Goal: Task Accomplishment & Management: Manage account settings

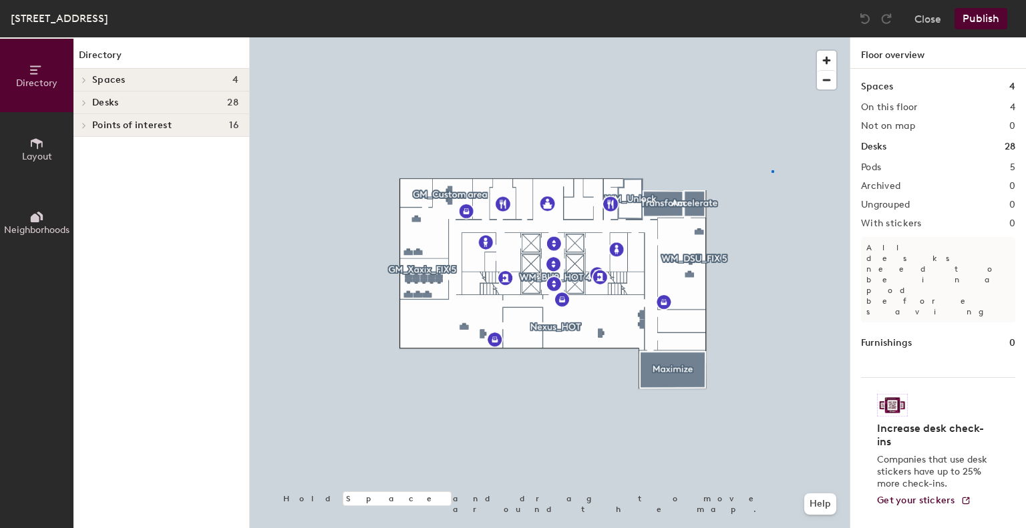
click at [771, 37] on div at bounding box center [550, 37] width 600 height 0
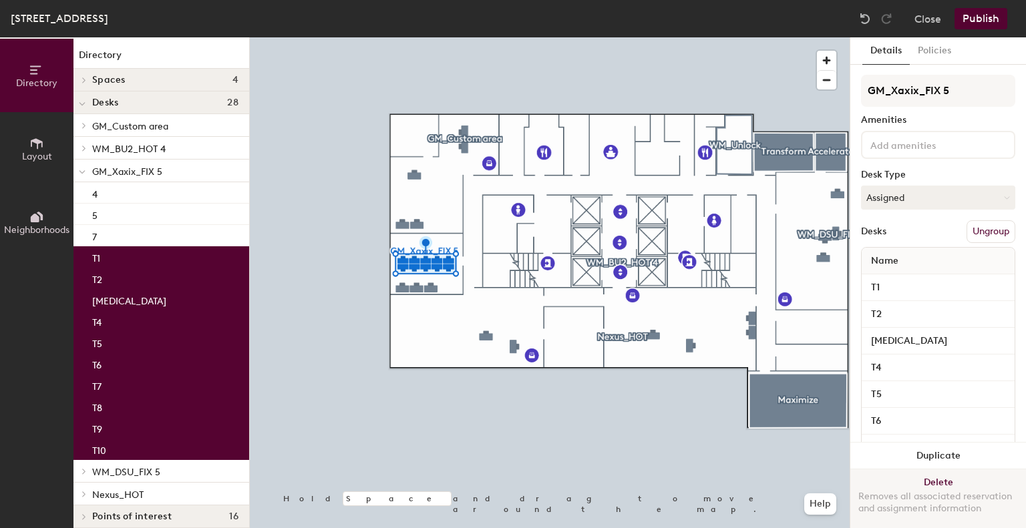
click at [928, 474] on button "Delete Removes all associated reservation and assignment information" at bounding box center [938, 498] width 176 height 59
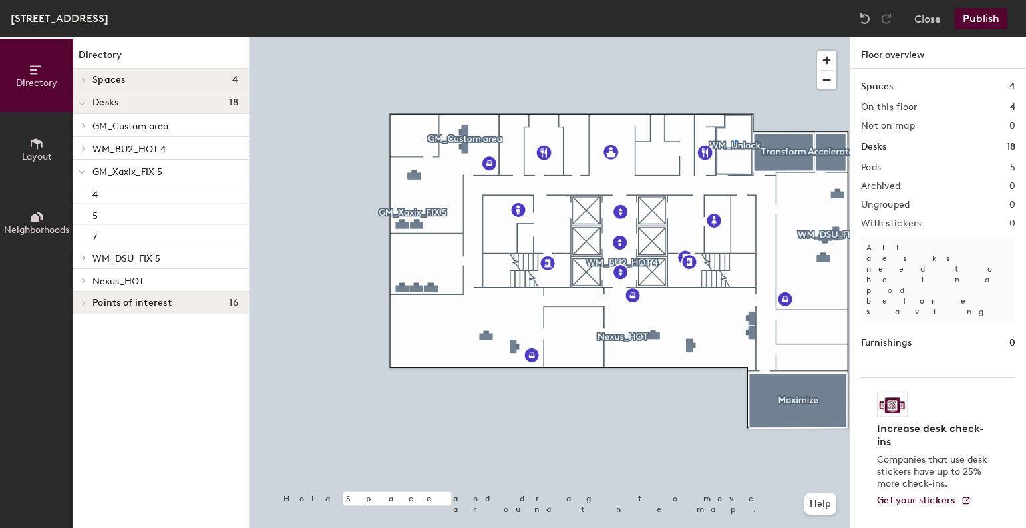
click at [734, 37] on div at bounding box center [550, 37] width 600 height 0
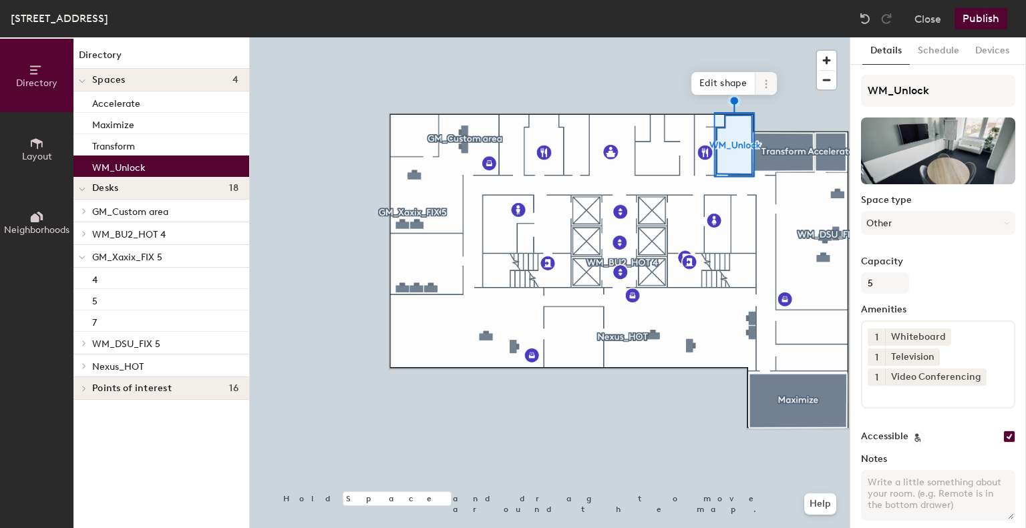
click at [769, 83] on icon at bounding box center [765, 84] width 11 height 11
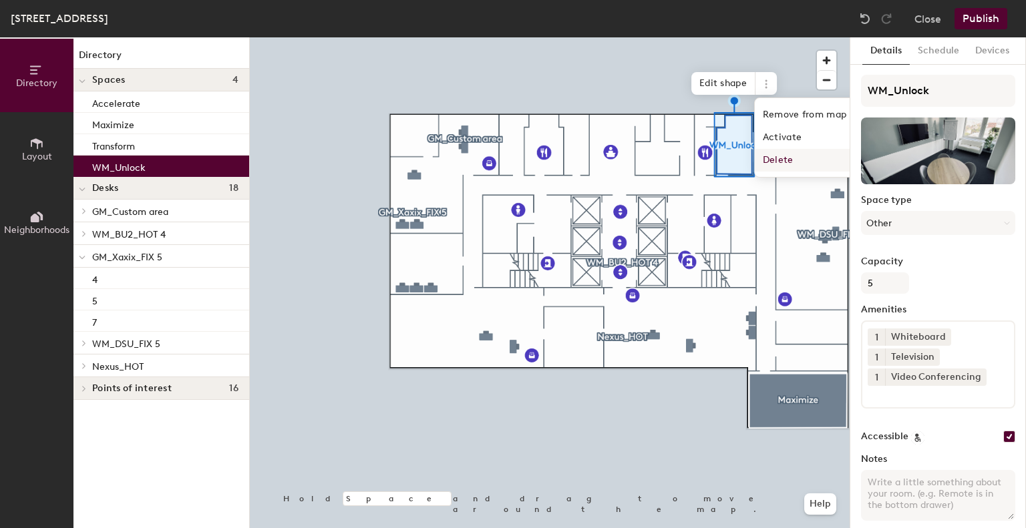
click at [768, 157] on span "Delete" at bounding box center [813, 160] width 119 height 23
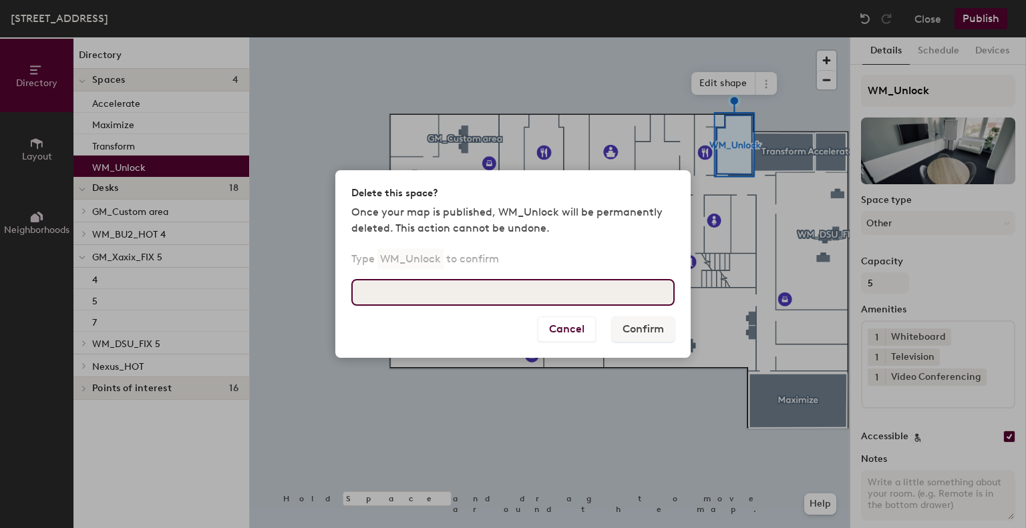
click at [556, 292] on input at bounding box center [512, 292] width 323 height 27
type input "WM_Unlock"
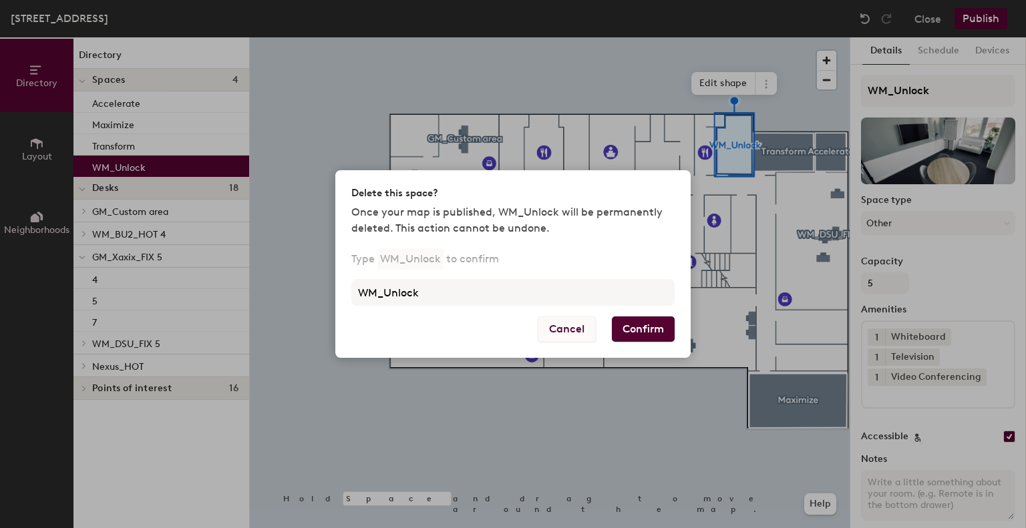
click at [547, 334] on button "Cancel" at bounding box center [566, 328] width 58 height 25
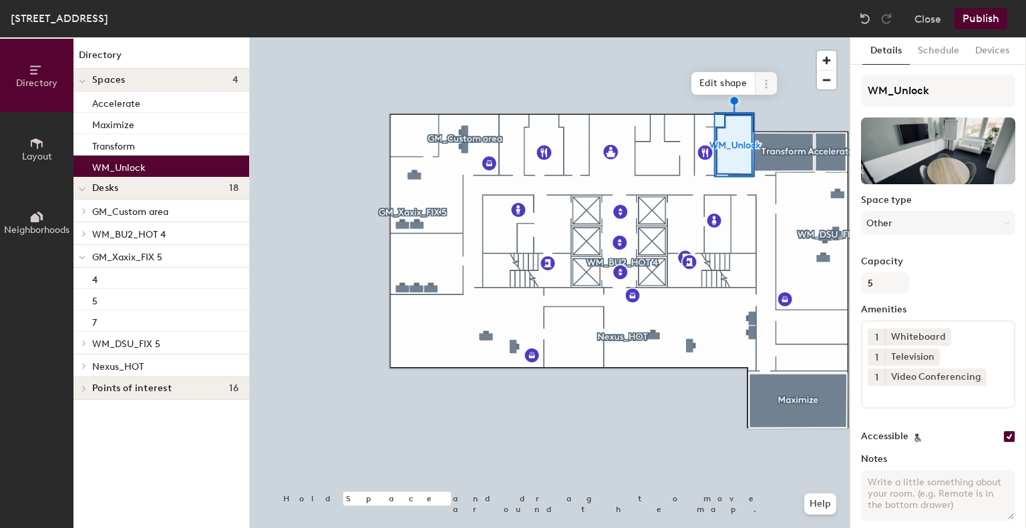
click at [764, 87] on icon at bounding box center [765, 84] width 11 height 11
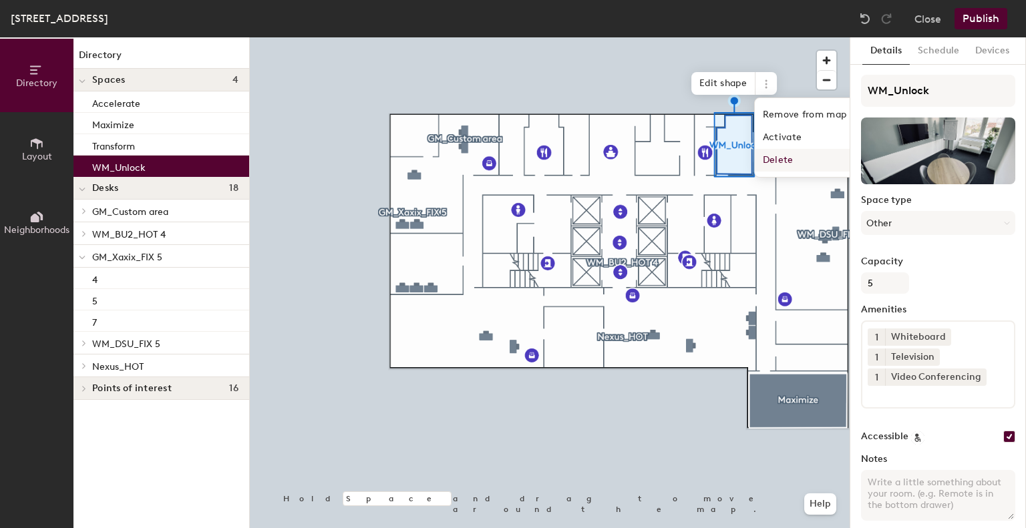
click at [766, 155] on span "Delete" at bounding box center [813, 160] width 119 height 23
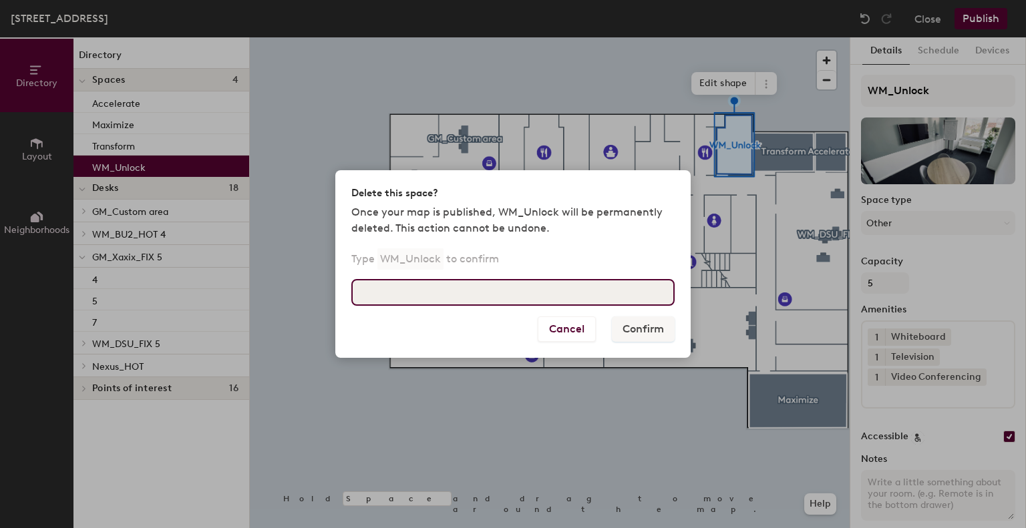
click at [556, 291] on input at bounding box center [512, 292] width 323 height 27
click at [556, 291] on input "WM" at bounding box center [512, 292] width 323 height 27
type input "WM_Unlock"
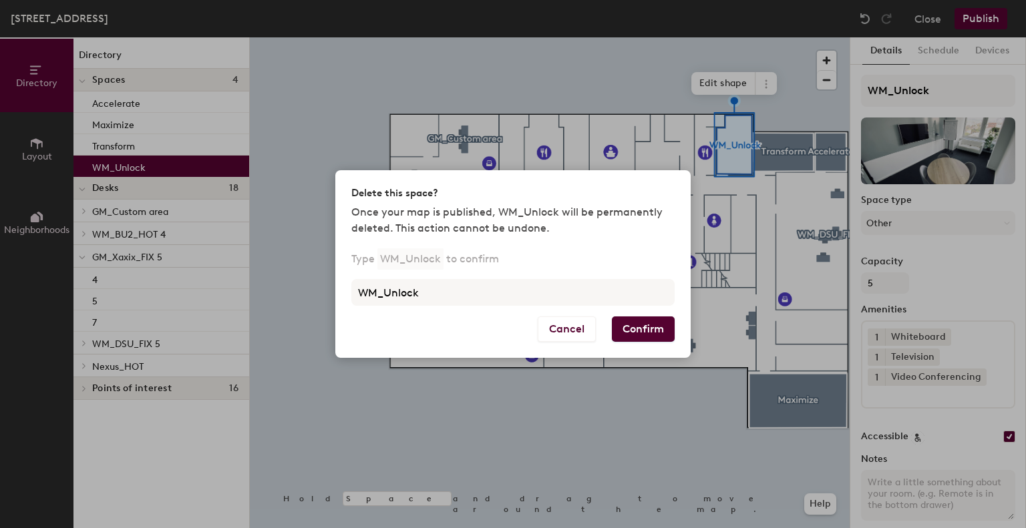
click at [634, 324] on button "Confirm" at bounding box center [643, 328] width 63 height 25
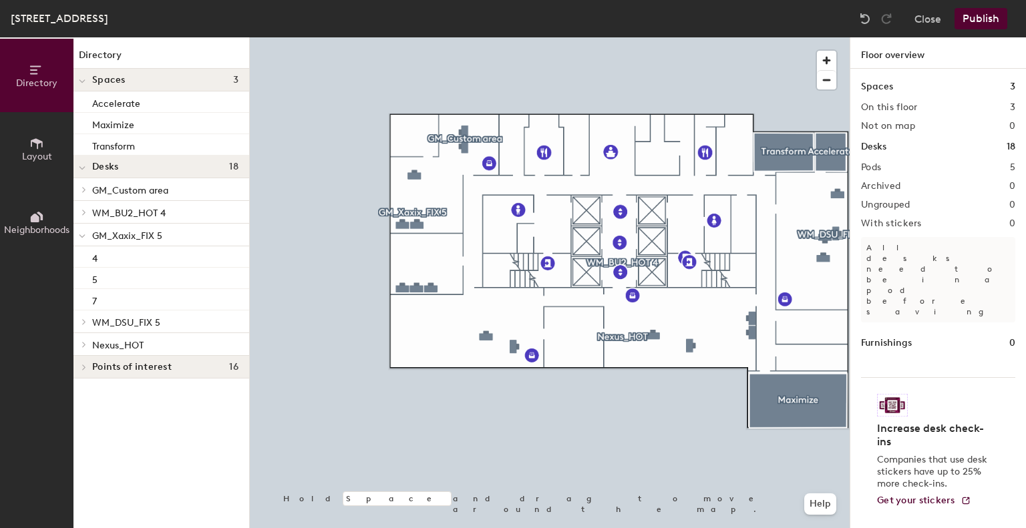
click at [977, 27] on button "Publish" at bounding box center [980, 18] width 53 height 21
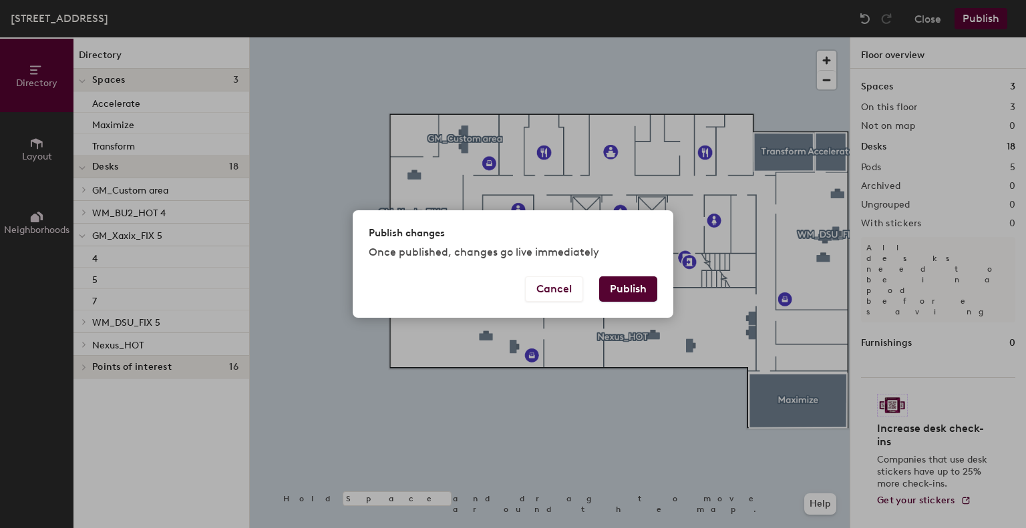
drag, startPoint x: 638, startPoint y: 305, endPoint x: 629, endPoint y: 288, distance: 18.8
click at [629, 288] on div "Cancel Publish" at bounding box center [513, 296] width 320 height 41
click at [629, 288] on button "Publish" at bounding box center [628, 288] width 58 height 25
